Goal: Task Accomplishment & Management: Manage account settings

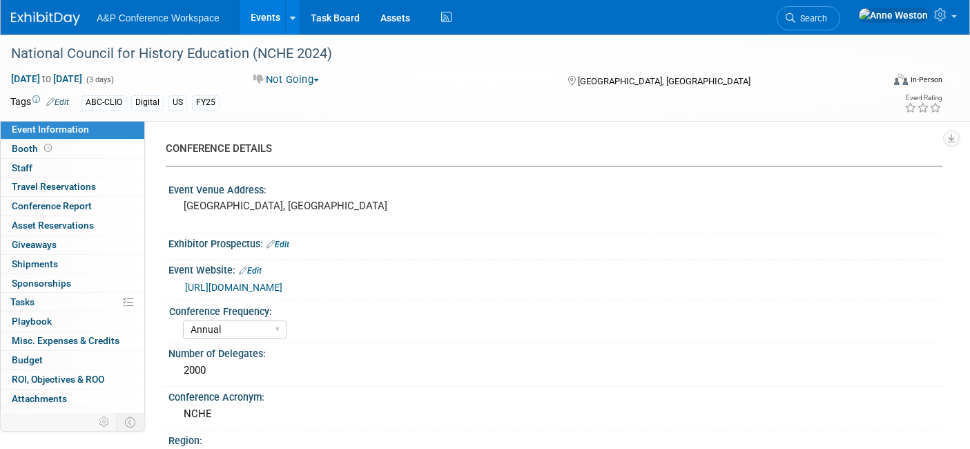
select select "Annual"
select select "Level 2"
select select "In-Person Booth"
select select "[PERSON_NAME]"
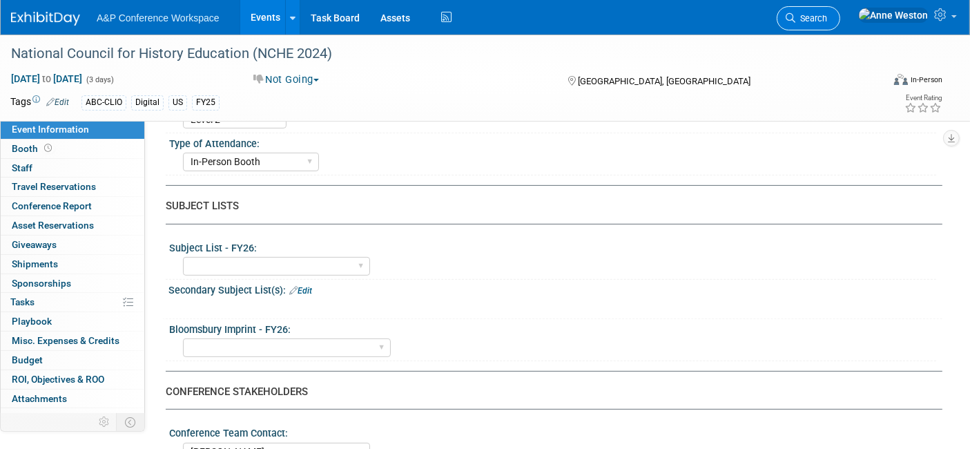
click at [840, 11] on link "Search" at bounding box center [809, 18] width 64 height 24
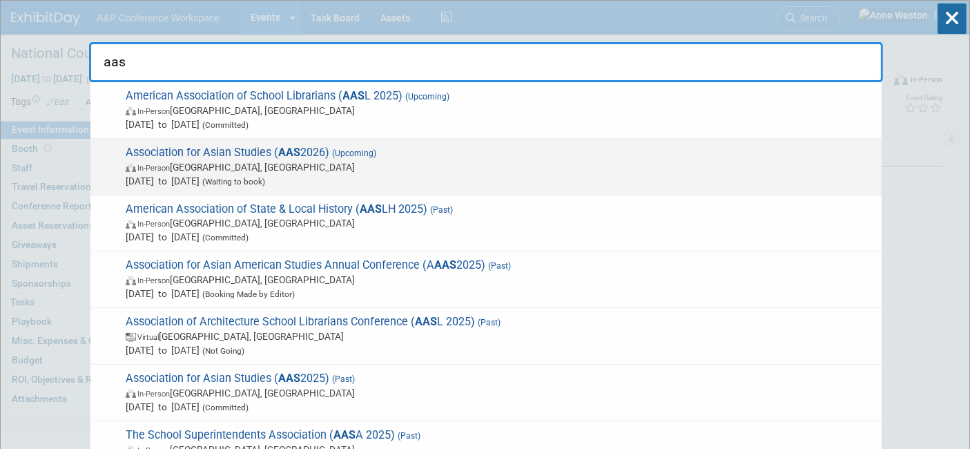
type input "aas"
click at [271, 153] on span "Association for Asian Studies ( AAS 2026) (Upcoming) In-Person [GEOGRAPHIC_DATA…" at bounding box center [498, 167] width 753 height 42
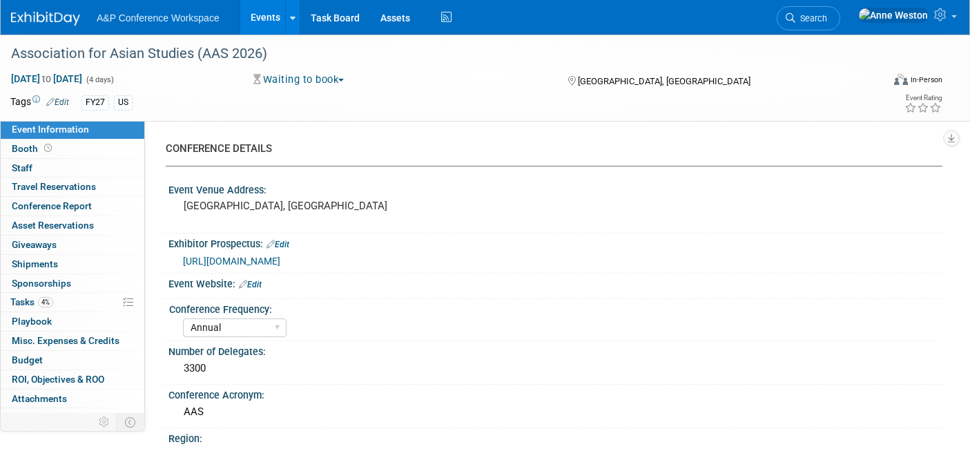
select select "Annual"
select select "Level 2"
select select "In-Person Booth"
select select "Asia Studies"
select select "Bloomsbury Academic"
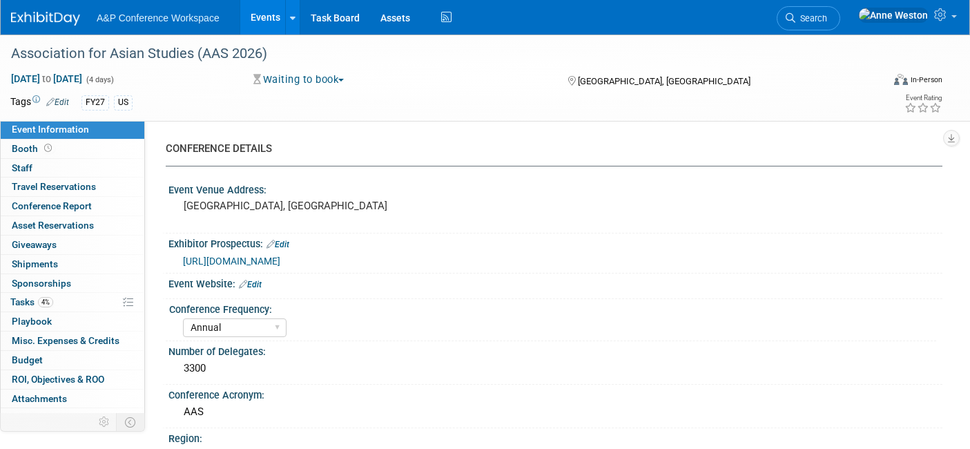
select select "[PERSON_NAME]"
select select "Brand/Subject Presence​"
click at [44, 146] on icon at bounding box center [48, 148] width 8 height 8
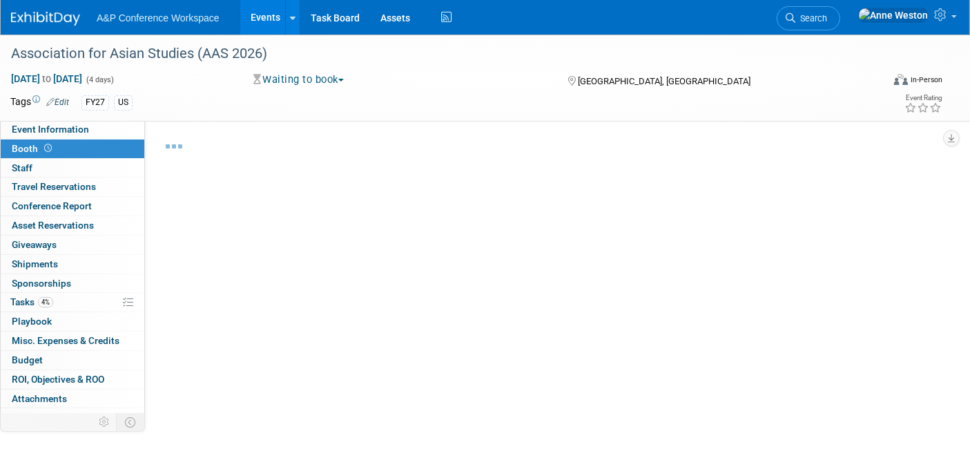
select select "CUAP"
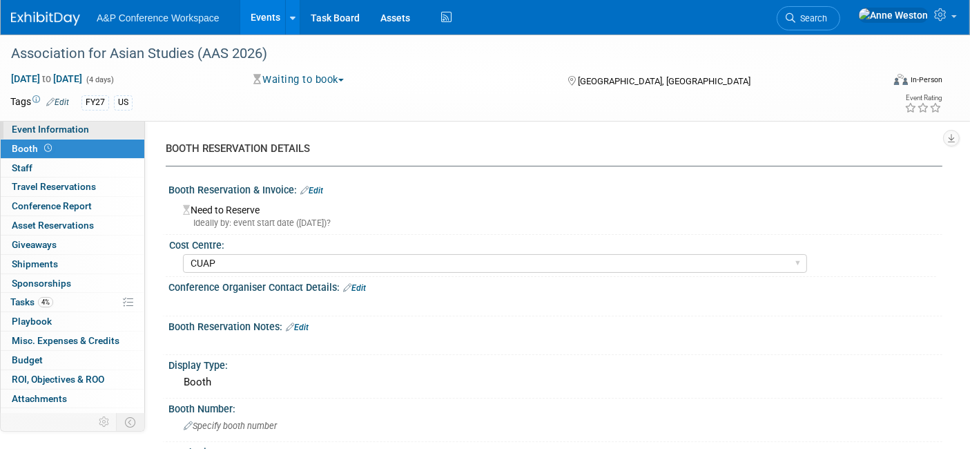
click at [94, 131] on link "Event Information" at bounding box center [73, 129] width 144 height 19
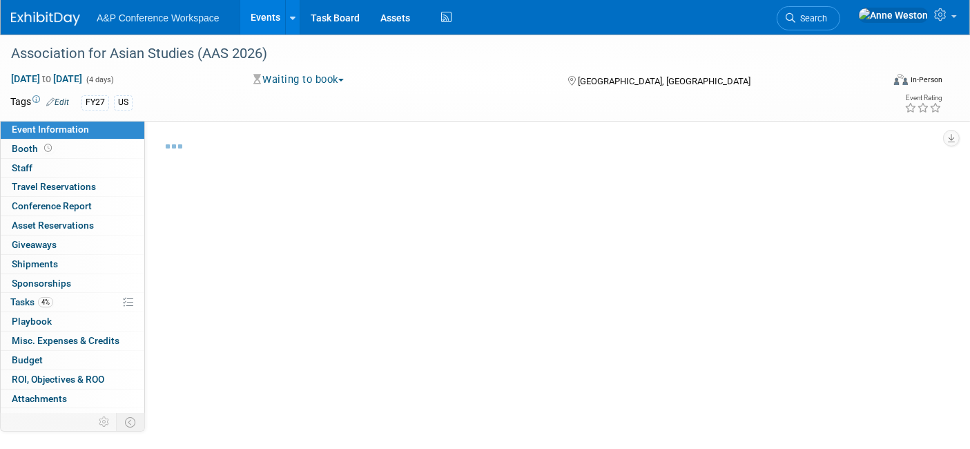
select select "Annual"
select select "Level 2"
select select "In-Person Booth"
select select "Asia Studies"
select select "Bloomsbury Academic"
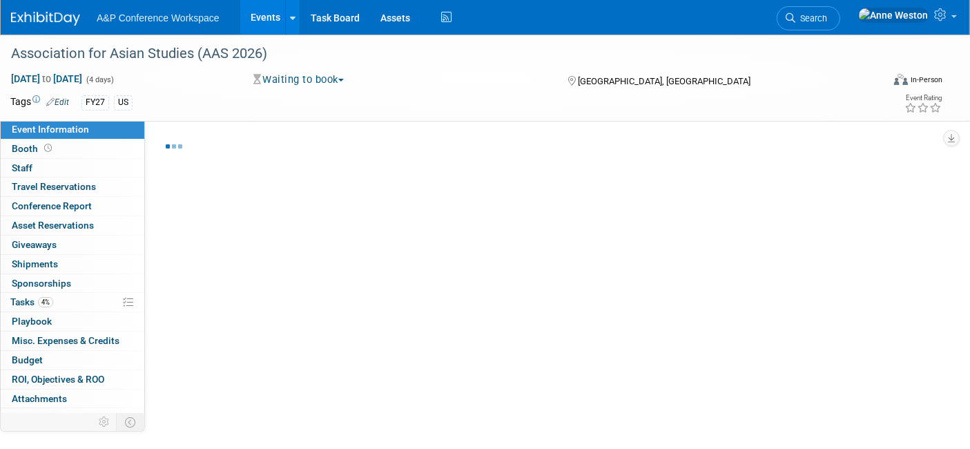
select select "[PERSON_NAME]"
select select "Brand/Subject Presence​"
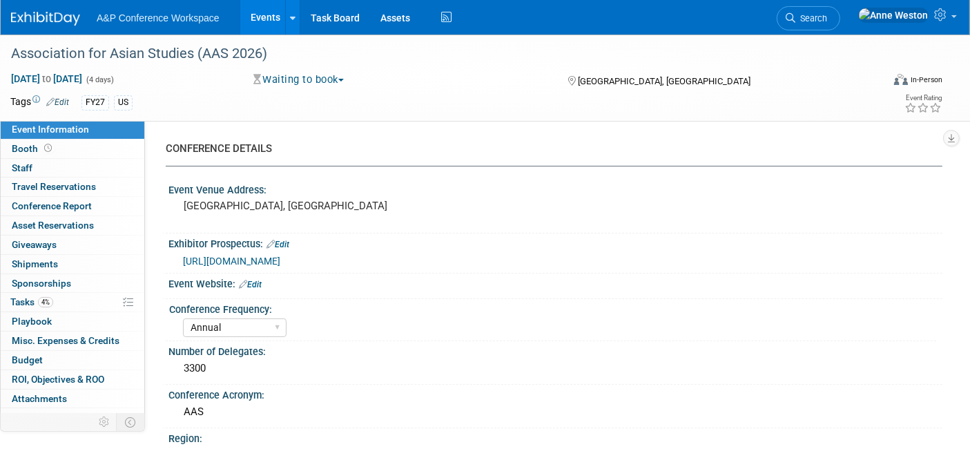
click at [322, 74] on button "Waiting to book" at bounding box center [299, 79] width 101 height 14
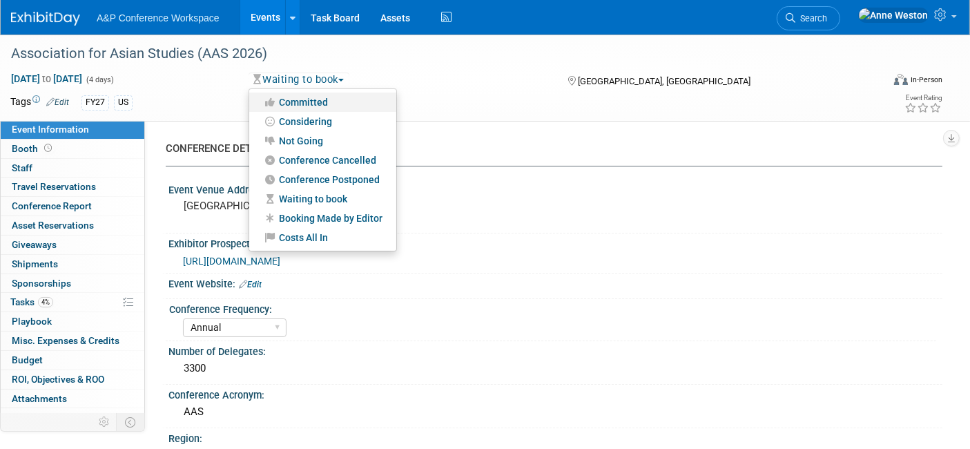
click at [309, 104] on link "Committed" at bounding box center [322, 102] width 147 height 19
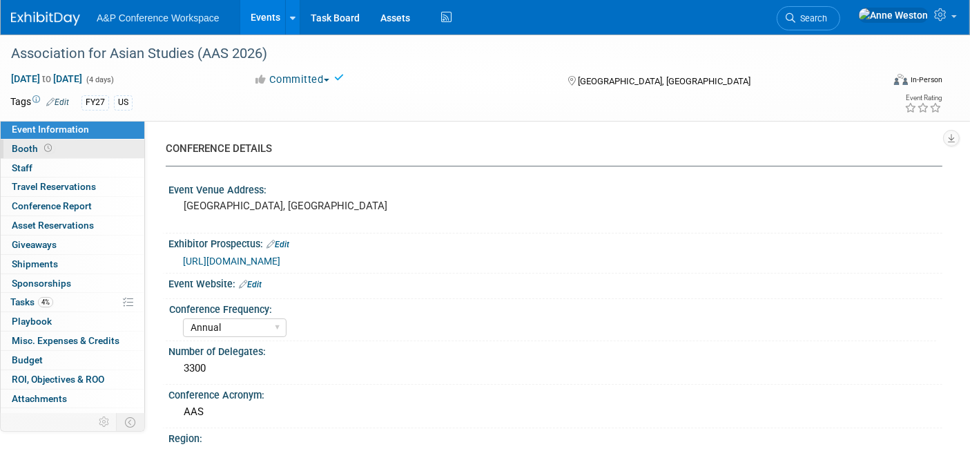
click at [35, 147] on span "Booth" at bounding box center [33, 148] width 43 height 11
select select "CUAP"
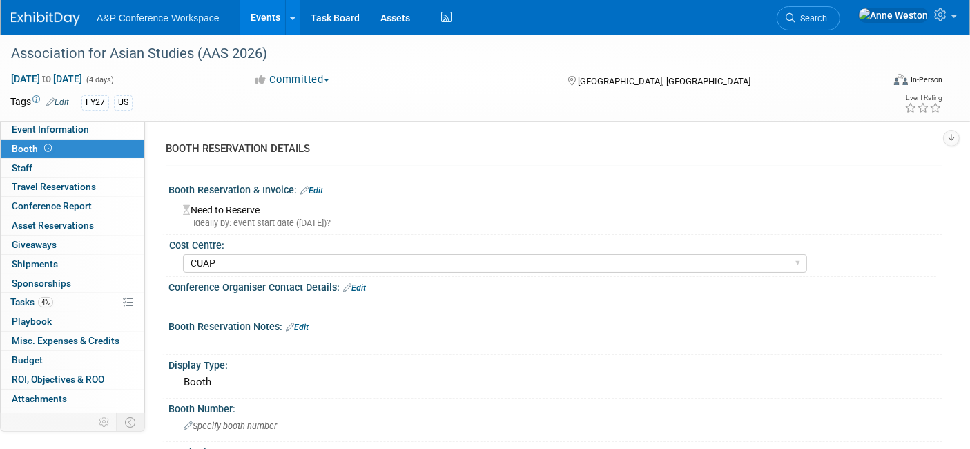
click at [319, 183] on div "Booth Reservation & Invoice: Edit" at bounding box center [555, 189] width 774 height 18
click at [320, 188] on link "Edit" at bounding box center [311, 191] width 23 height 10
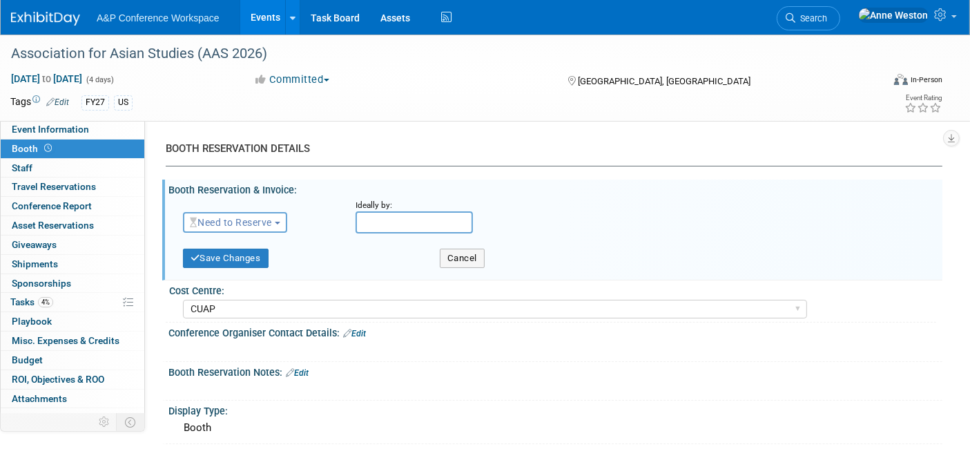
click at [236, 222] on span "Need to Reserve" at bounding box center [231, 222] width 82 height 11
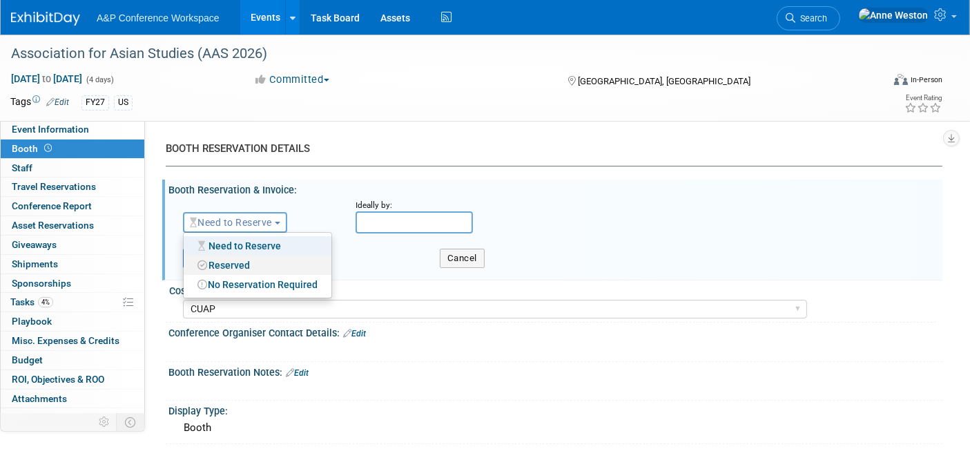
click at [240, 259] on link "Reserved" at bounding box center [258, 264] width 148 height 19
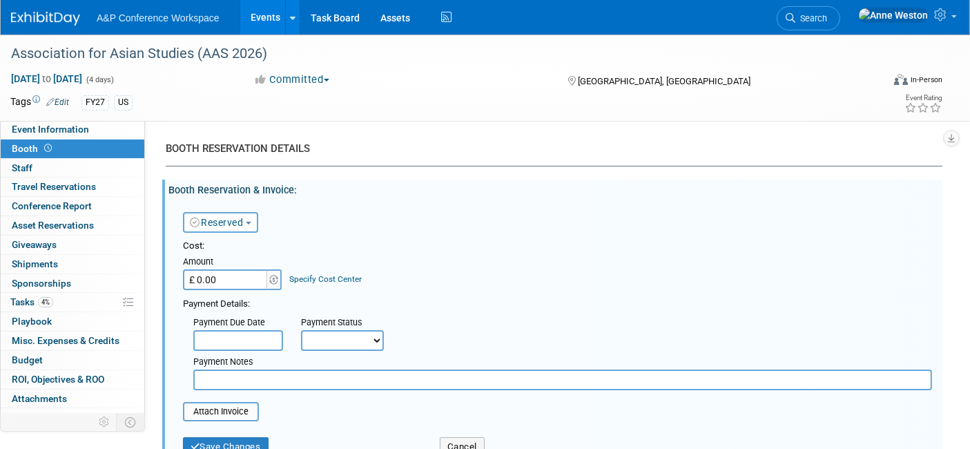
click at [225, 274] on input "£ 0.00" at bounding box center [226, 279] width 86 height 21
type input "£ 1,550.00"
click at [575, 284] on div "Cost: Amount £ 1,550.00 Specify Cost Center Cost Center -- Not Specified -- ACE…" at bounding box center [557, 265] width 749 height 50
click at [311, 275] on link "Specify Cost Center" at bounding box center [326, 279] width 72 height 10
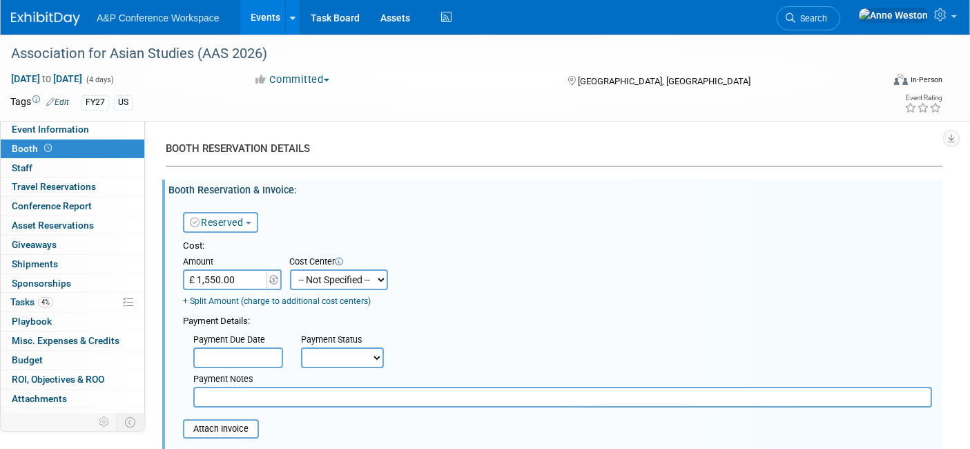
click at [314, 273] on select "-- Not Specified -- ACE-ENTOTH ACE-HOTEL ACE-TRAVEL ACM-ADVERT ACM-ENTOTH ACM-F…" at bounding box center [339, 279] width 98 height 21
select select "18966355"
click at [290, 269] on select "-- Not Specified -- ACE-ENTOTH ACE-HOTEL ACE-TRAVEL ACM-ADVERT ACM-ENTOTH ACM-F…" at bounding box center [339, 279] width 98 height 21
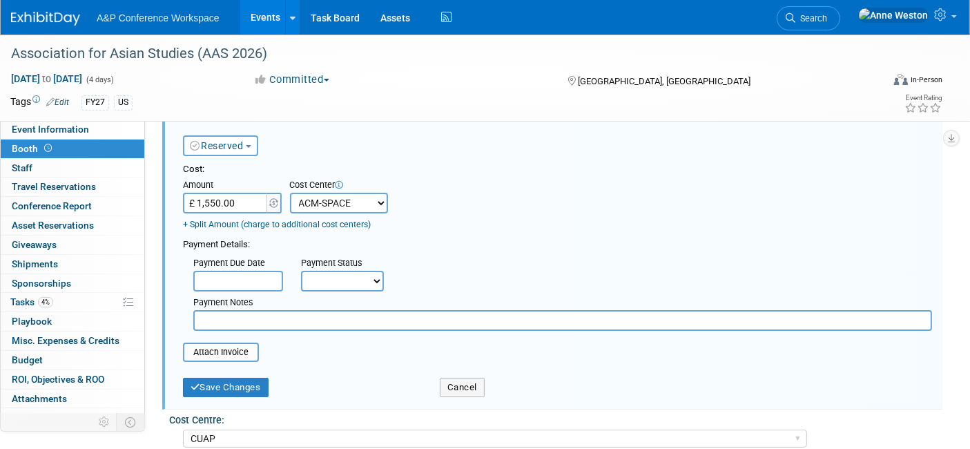
click at [328, 282] on select "Not Paid Yet Partially Paid Paid in Full" at bounding box center [342, 281] width 83 height 21
select select "1"
click at [301, 271] on select "Not Paid Yet Partially Paid Paid in Full" at bounding box center [342, 281] width 83 height 21
click at [233, 383] on button "Save Changes" at bounding box center [226, 387] width 86 height 19
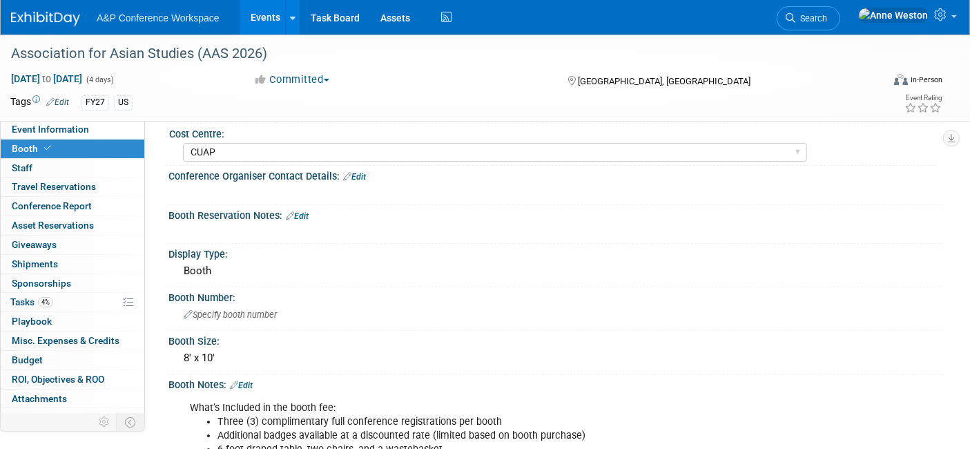
scroll to position [153, 0]
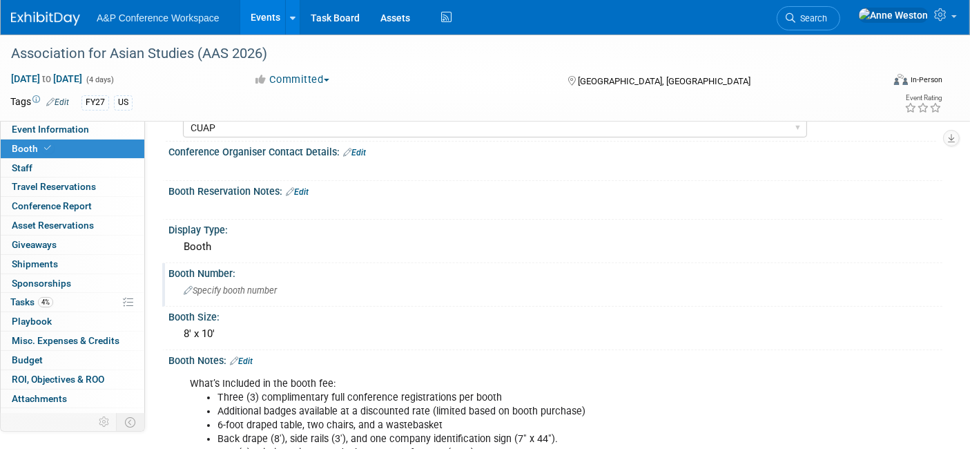
click at [223, 290] on span "Specify booth number" at bounding box center [230, 290] width 93 height 10
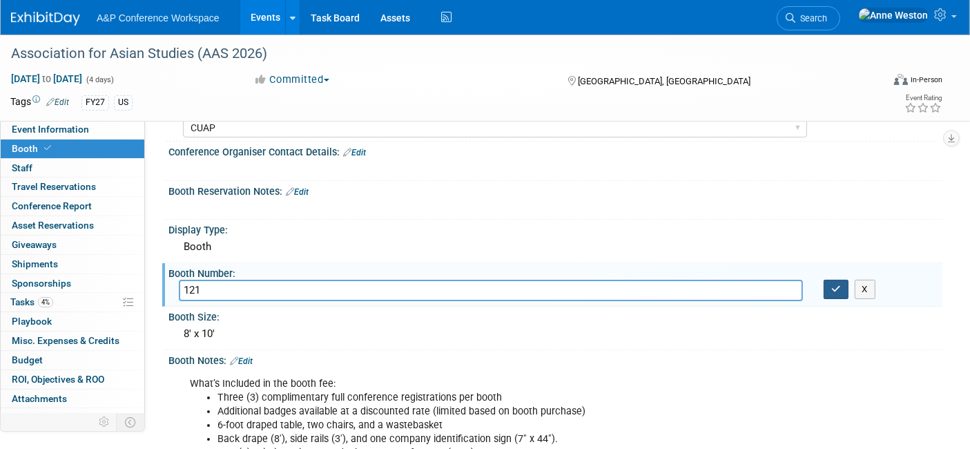
type input "121"
click at [834, 287] on icon "button" at bounding box center [836, 288] width 10 height 9
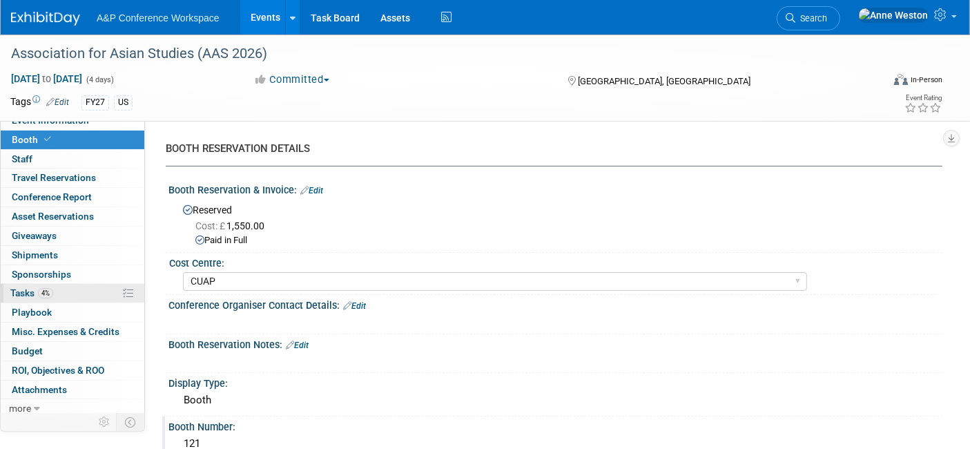
scroll to position [12, 0]
